Goal: Information Seeking & Learning: Compare options

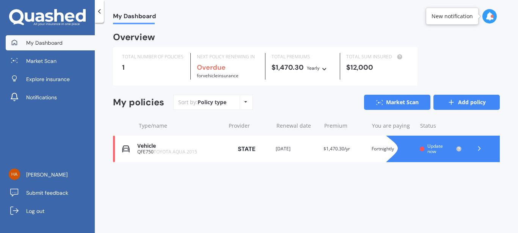
click at [479, 102] on link "Add policy" at bounding box center [467, 102] width 66 height 15
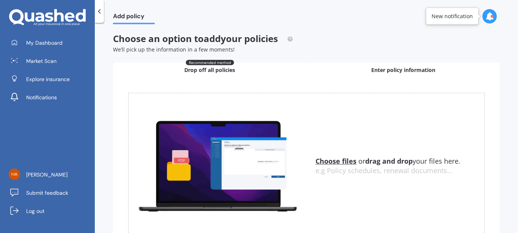
click at [390, 70] on span "Enter policy information" at bounding box center [403, 70] width 64 height 8
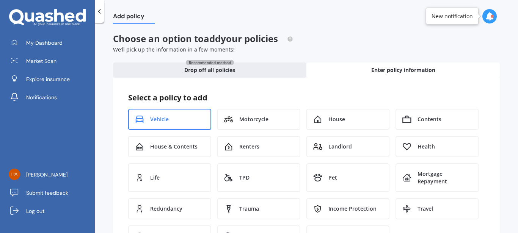
click at [189, 124] on div "Vehicle" at bounding box center [169, 119] width 83 height 21
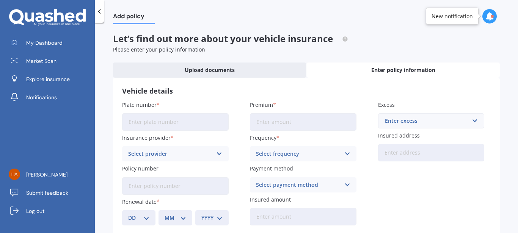
click at [198, 125] on input "Plate number" at bounding box center [175, 121] width 107 height 17
type input "NTW243"
click at [281, 127] on input "Premium" at bounding box center [303, 121] width 107 height 17
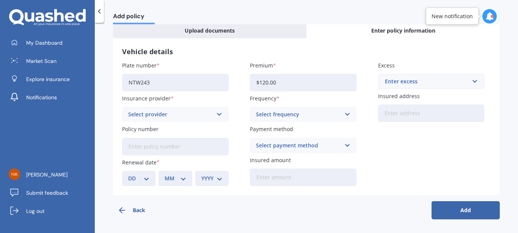
type input "$120.00"
click at [335, 115] on div "Select frequency" at bounding box center [298, 114] width 85 height 8
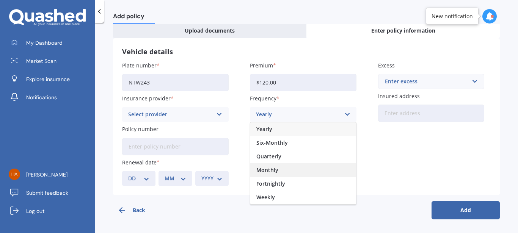
click at [273, 175] on div "Monthly" at bounding box center [303, 170] width 106 height 14
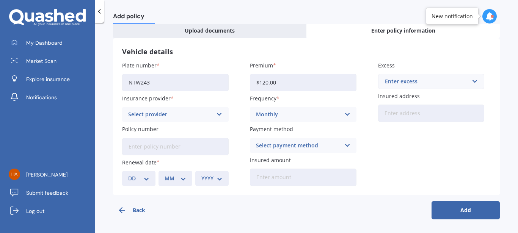
click at [410, 85] on div "Enter excess" at bounding box center [427, 81] width 84 height 8
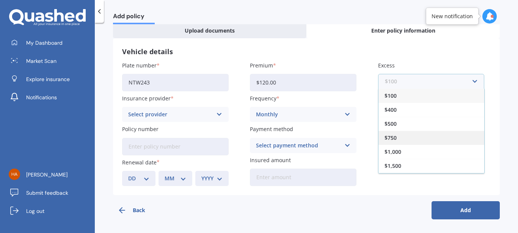
scroll to position [14, 0]
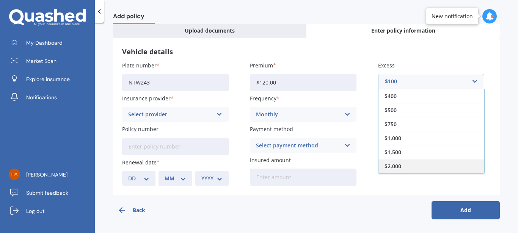
click at [398, 167] on div "$2,000" at bounding box center [432, 166] width 106 height 14
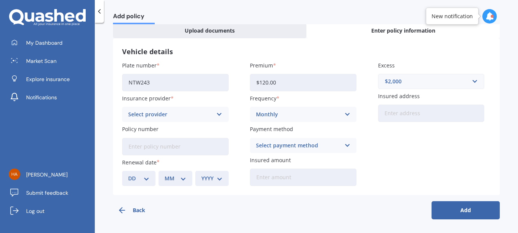
click at [168, 116] on div "Select provider" at bounding box center [170, 114] width 85 height 8
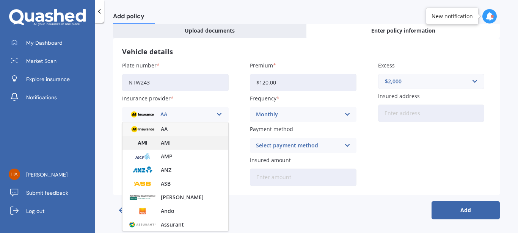
click at [163, 144] on span "AMI" at bounding box center [166, 142] width 10 height 5
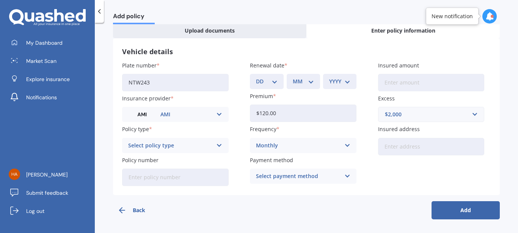
click at [196, 145] on div "Select policy type" at bounding box center [170, 145] width 85 height 8
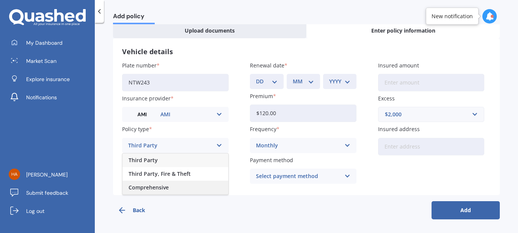
click at [163, 186] on span "Comprehensive" at bounding box center [149, 187] width 40 height 5
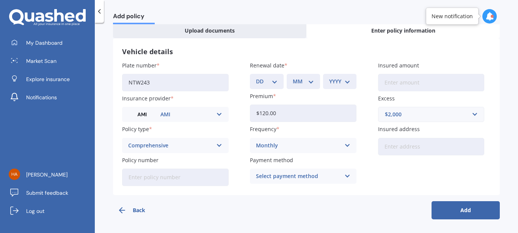
click at [399, 149] on input "Insured address" at bounding box center [431, 146] width 107 height 17
type input "[STREET_ADDRESS]"
click at [196, 173] on input "Policy number" at bounding box center [175, 177] width 107 height 17
paste input "M0020315362"
type input "M0020315362"
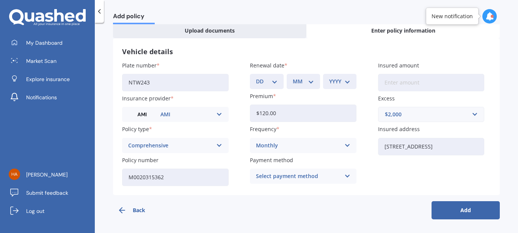
click at [291, 178] on div "Select payment method" at bounding box center [298, 176] width 85 height 8
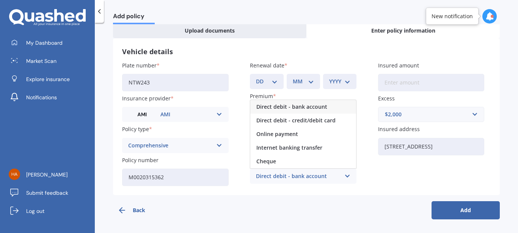
click at [287, 110] on span "Direct debit - bank account" at bounding box center [291, 106] width 71 height 5
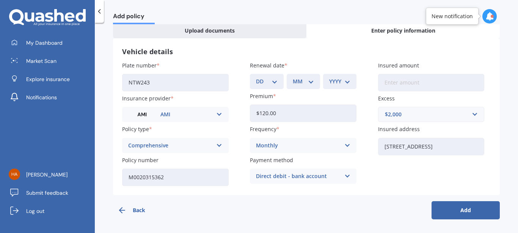
click at [441, 204] on button "Add" at bounding box center [466, 210] width 68 height 18
select select "04"
click option "04" at bounding box center [0, 0] width 0 height 0
click at [296, 77] on select "MM 01 02 03 04 05 06 07 08 09 10 11 12" at bounding box center [305, 81] width 18 height 8
select select "03"
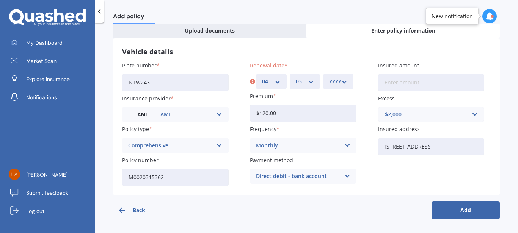
click option "03" at bounding box center [0, 0] width 0 height 0
select select "2026"
click at [465, 207] on button "Add" at bounding box center [466, 210] width 68 height 18
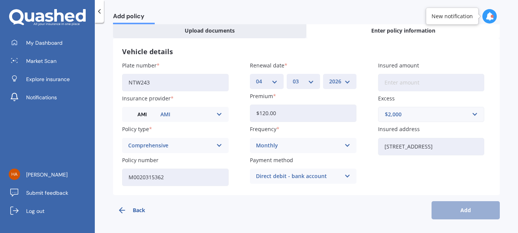
scroll to position [0, 0]
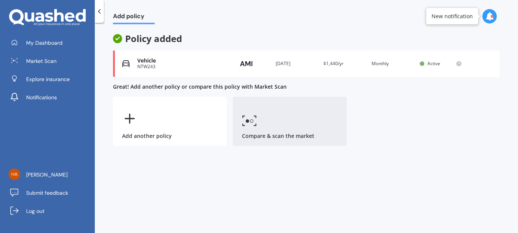
click at [249, 123] on icon at bounding box center [249, 120] width 15 height 11
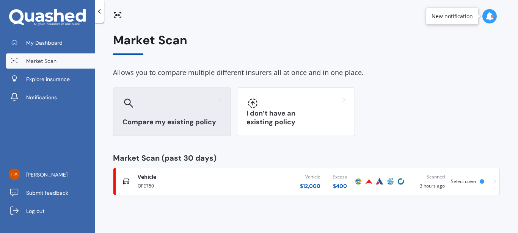
click at [178, 121] on h3 "Compare my existing policy" at bounding box center [172, 122] width 99 height 9
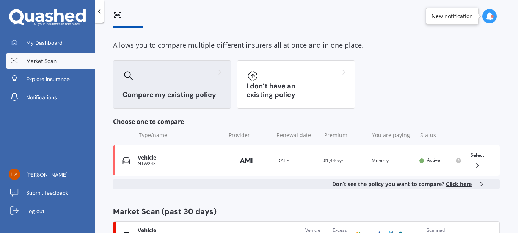
scroll to position [29, 0]
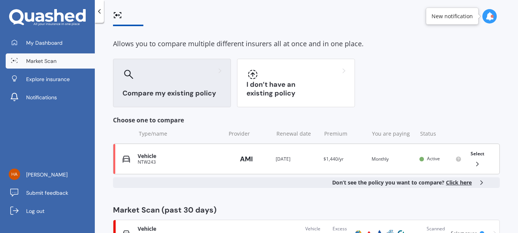
click at [411, 161] on div "Vehicle NTW243 Provider Renewal date [DATE] Premium $1,440/yr You are paying Mo…" at bounding box center [306, 159] width 387 height 31
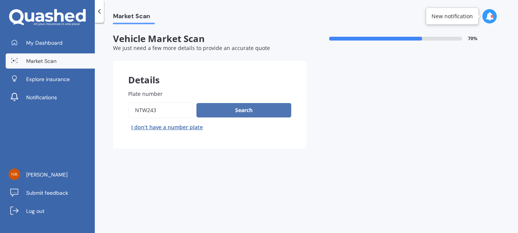
click at [239, 116] on button "Search" at bounding box center [243, 110] width 95 height 14
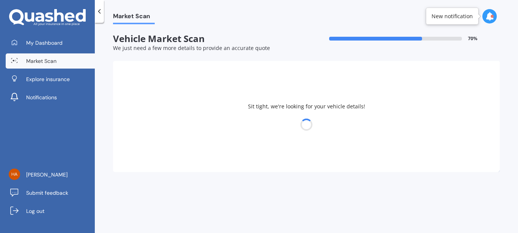
select select "HAVAL"
select select "JOLION"
select select "02"
select select "06"
select select "1989"
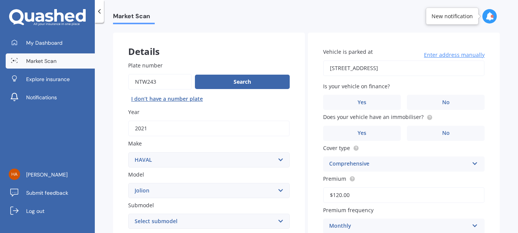
scroll to position [44, 0]
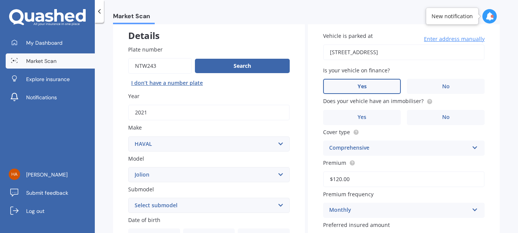
click at [359, 91] on label "Yes" at bounding box center [362, 86] width 78 height 15
click at [0, 0] on input "Yes" at bounding box center [0, 0] width 0 height 0
click at [383, 121] on label "Yes" at bounding box center [362, 117] width 78 height 15
click at [0, 0] on input "Yes" at bounding box center [0, 0] width 0 height 0
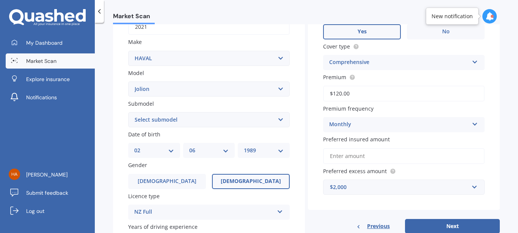
scroll to position [151, 0]
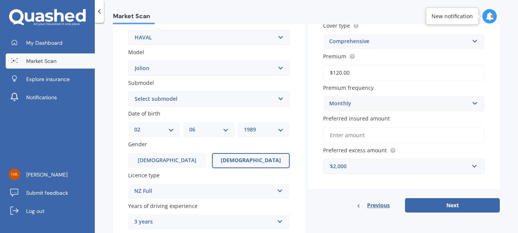
click at [351, 140] on input "Preferred insured amount" at bounding box center [404, 135] width 162 height 16
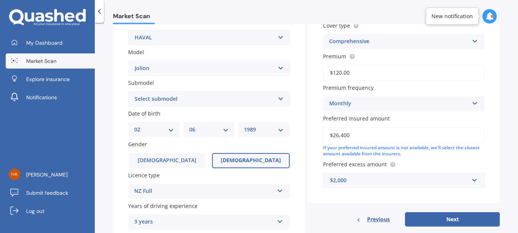
scroll to position [215, 0]
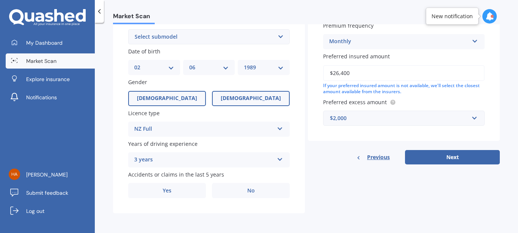
type input "$26,400"
click at [159, 93] on label "[DEMOGRAPHIC_DATA]" at bounding box center [167, 98] width 78 height 15
click at [0, 0] on input "[DEMOGRAPHIC_DATA]" at bounding box center [0, 0] width 0 height 0
click at [233, 164] on div "3 years" at bounding box center [204, 160] width 140 height 9
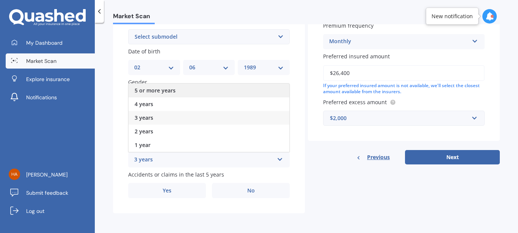
click at [163, 91] on span "5 or more years" at bounding box center [155, 90] width 41 height 7
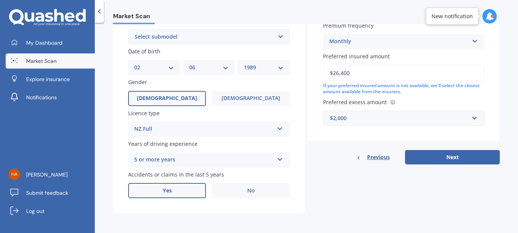
click at [188, 192] on label "Yes" at bounding box center [167, 190] width 78 height 15
click at [0, 0] on input "Yes" at bounding box center [0, 0] width 0 height 0
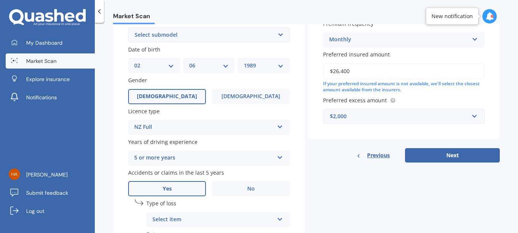
scroll to position [298, 0]
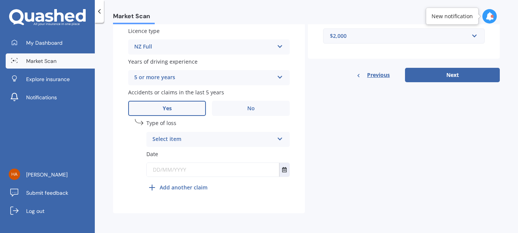
click at [182, 138] on div "Select item" at bounding box center [212, 139] width 121 height 9
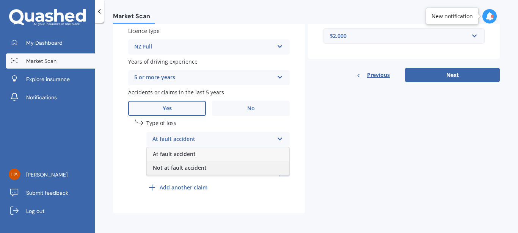
click at [185, 167] on span "Not at fault accident" at bounding box center [180, 167] width 54 height 7
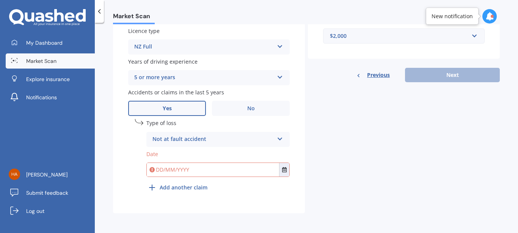
click at [192, 173] on input "text" at bounding box center [213, 170] width 132 height 14
click at [195, 139] on div "Not at fault accident" at bounding box center [212, 139] width 121 height 9
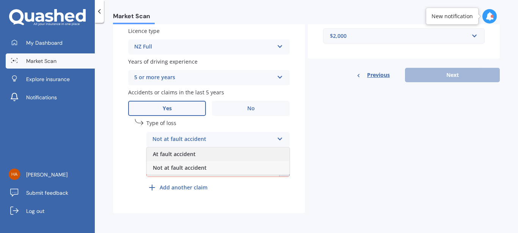
scroll to position [292, 0]
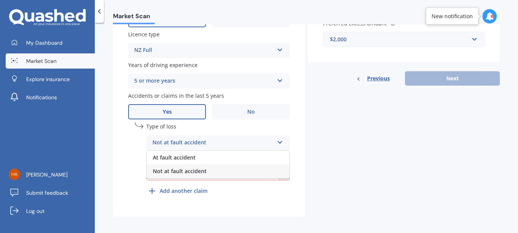
click at [195, 172] on span "Not at fault accident" at bounding box center [180, 171] width 54 height 7
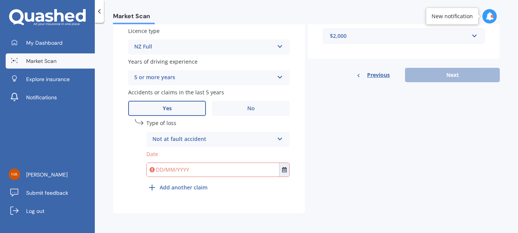
click at [181, 165] on input "text" at bounding box center [213, 170] width 132 height 14
type input "[DATE]"
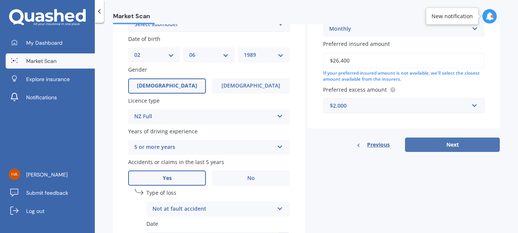
click at [420, 147] on button "Next" at bounding box center [452, 145] width 95 height 14
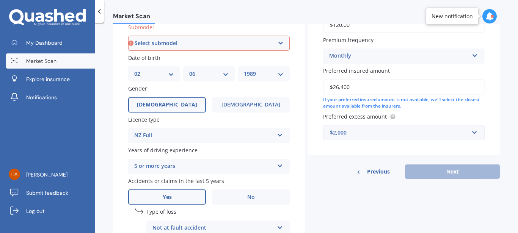
scroll to position [206, 0]
click at [128, 36] on select "Select submodel Lux 1.5 Premium 1.5 Ultra 1.5" at bounding box center [209, 43] width 162 height 15
select select "ULTRA 1.5"
click option "Ultra 1.5" at bounding box center [0, 0] width 0 height 0
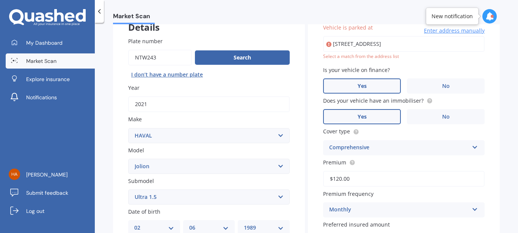
scroll to position [52, 0]
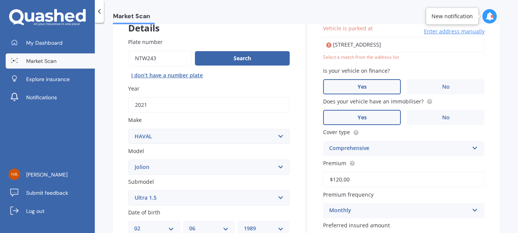
type input "[STREET_ADDRESS]"
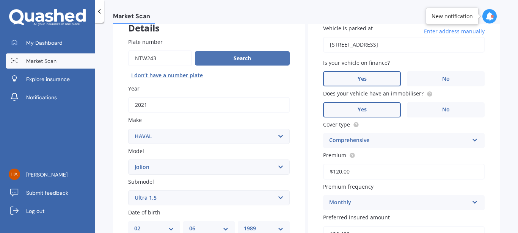
click at [248, 55] on button "Search" at bounding box center [242, 58] width 95 height 14
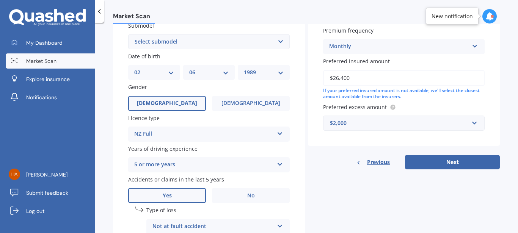
scroll to position [298, 0]
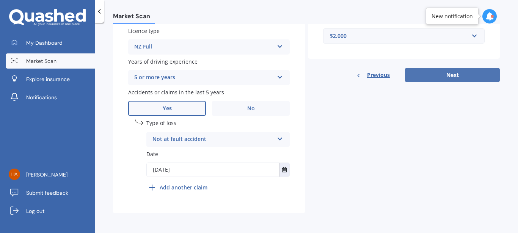
click at [446, 80] on button "Next" at bounding box center [452, 75] width 95 height 14
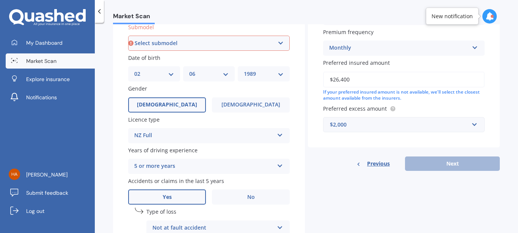
scroll to position [206, 0]
click at [128, 36] on select "Select submodel Lux 1.5 Premium 1.5 Ultra 1.5" at bounding box center [209, 43] width 162 height 15
select select "ULTRA 1.5"
click option "Ultra 1.5" at bounding box center [0, 0] width 0 height 0
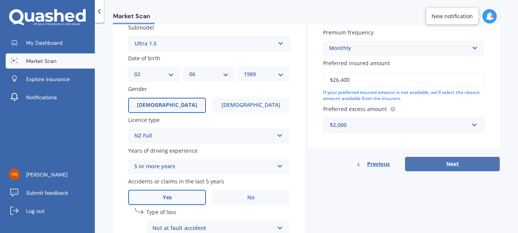
click at [448, 169] on button "Next" at bounding box center [452, 164] width 95 height 14
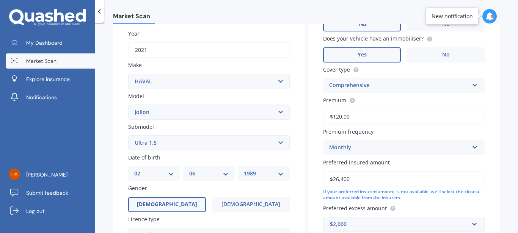
select select "02"
select select "06"
select select "1989"
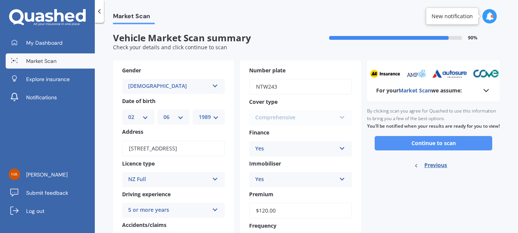
scroll to position [0, 0]
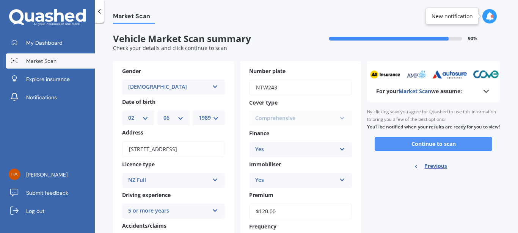
click at [408, 151] on button "Continue to scan" at bounding box center [434, 144] width 118 height 14
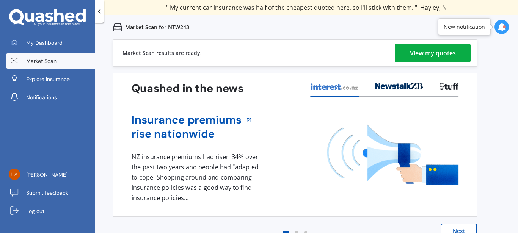
click at [423, 56] on div "View my quotes" at bounding box center [433, 53] width 46 height 18
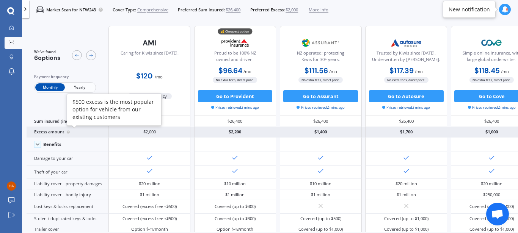
click at [68, 130] on circle at bounding box center [68, 131] width 3 height 3
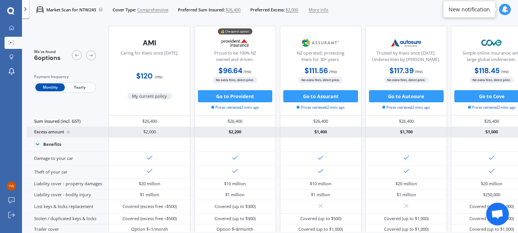
click at [47, 132] on div "Excess amount" at bounding box center [68, 132] width 82 height 11
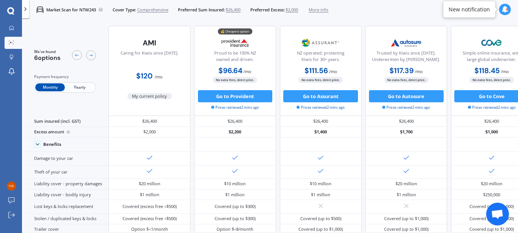
click at [298, 9] on span "$2,000" at bounding box center [292, 10] width 13 height 6
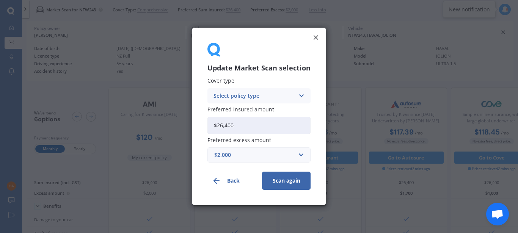
click at [251, 159] on div "$2,000" at bounding box center [254, 155] width 80 height 8
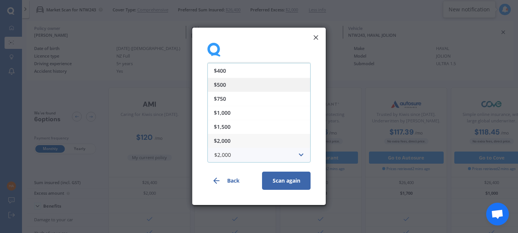
click at [232, 84] on div "$500" at bounding box center [259, 85] width 102 height 14
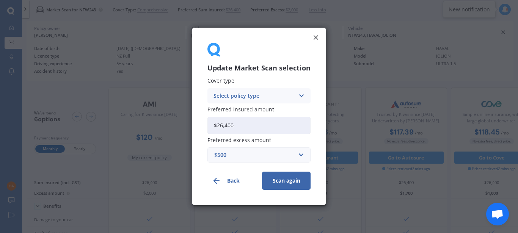
click at [285, 182] on button "Scan again" at bounding box center [286, 181] width 49 height 18
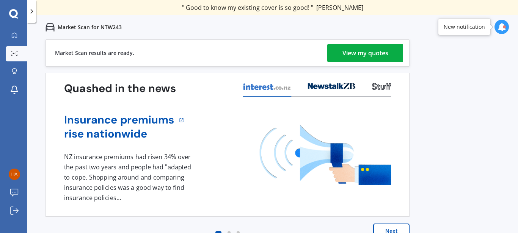
click at [371, 45] on div "View my quotes" at bounding box center [366, 53] width 46 height 18
